Goal: Task Accomplishment & Management: Manage account settings

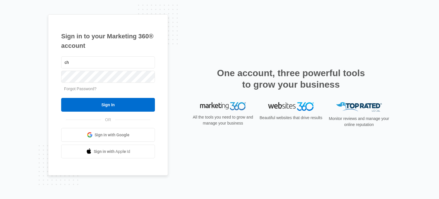
type input "c"
type input "w114mgr2@costco.com"
type input "w"
type input "0114adm"
click at [61, 98] on input "Sign In" at bounding box center [108, 105] width 94 height 14
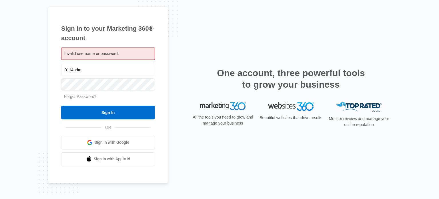
drag, startPoint x: 95, startPoint y: 70, endPoint x: 45, endPoint y: 70, distance: 50.1
click at [45, 70] on div "Sign in to your Marketing 360® account Invalid username or password. 0114adm Fo…" at bounding box center [219, 99] width 439 height 199
type input "w114adm@costco.com"
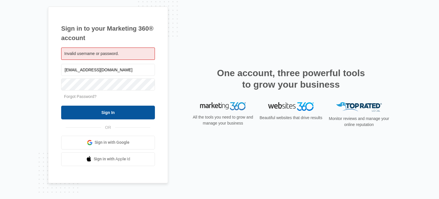
click at [88, 111] on input "Sign In" at bounding box center [108, 113] width 94 height 14
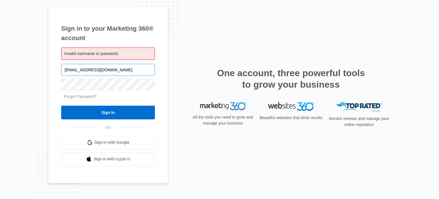
drag, startPoint x: 81, startPoint y: 70, endPoint x: 62, endPoint y: 70, distance: 19.5
click at [62, 70] on input "w114adm@costco.com" at bounding box center [108, 70] width 94 height 12
type input "hp114@costco.com"
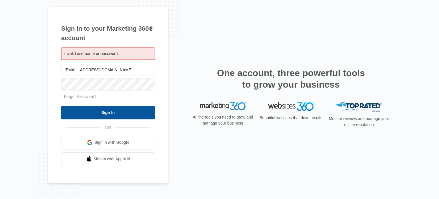
click at [100, 112] on input "Sign In" at bounding box center [108, 113] width 94 height 14
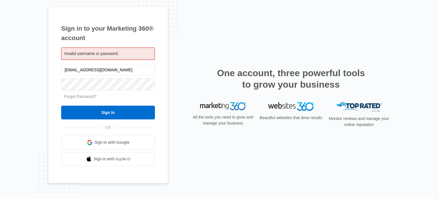
drag, startPoint x: 103, startPoint y: 67, endPoint x: 36, endPoint y: 71, distance: 67.1
click at [36, 71] on div "Sign in to your Marketing 360® account Invalid username or password. [EMAIL_ADD…" at bounding box center [219, 99] width 439 height 199
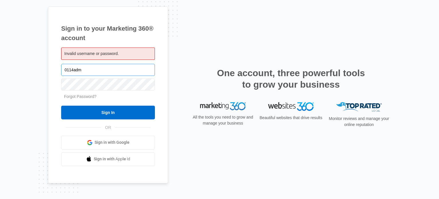
type input "0114adm"
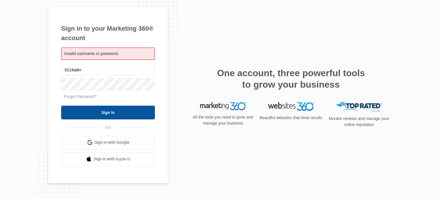
click at [107, 110] on input "Sign In" at bounding box center [108, 113] width 94 height 14
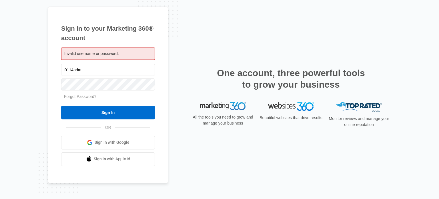
drag, startPoint x: 82, startPoint y: 71, endPoint x: 39, endPoint y: 72, distance: 42.9
click at [39, 72] on div "Sign in to your Marketing 360® account Invalid username or password. 0114adm Fo…" at bounding box center [219, 99] width 439 height 199
type input "w114adm@costco.com"
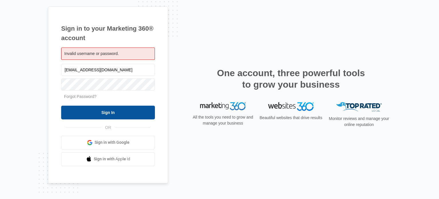
click at [100, 113] on input "Sign In" at bounding box center [108, 113] width 94 height 14
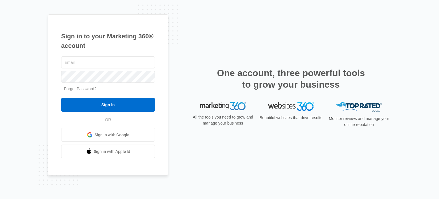
click at [80, 88] on link "Forgot Password?" at bounding box center [80, 88] width 33 height 5
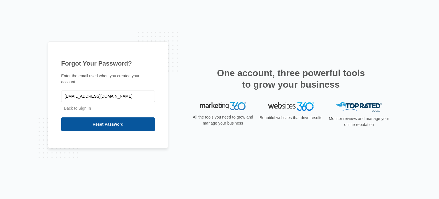
type input "[EMAIL_ADDRESS][DOMAIN_NAME]"
click at [96, 119] on input "Reset Password" at bounding box center [108, 124] width 94 height 14
